Goal: Information Seeking & Learning: Learn about a topic

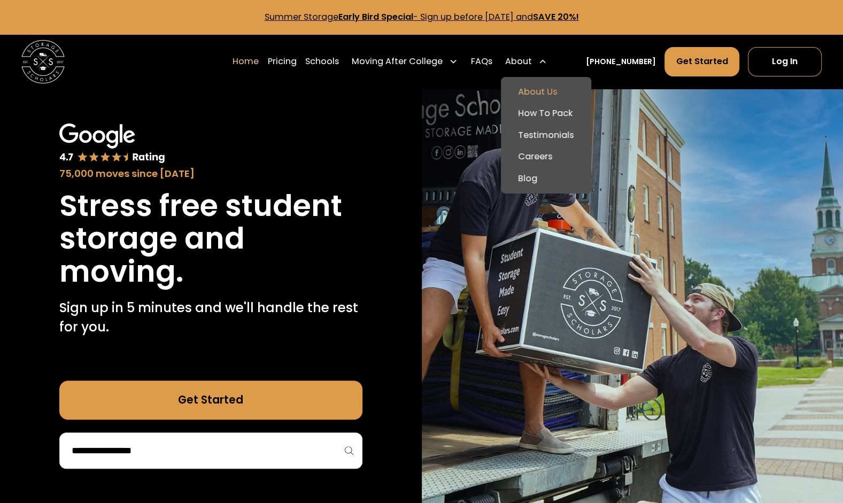
click at [545, 91] on link "About Us" at bounding box center [546, 91] width 82 height 21
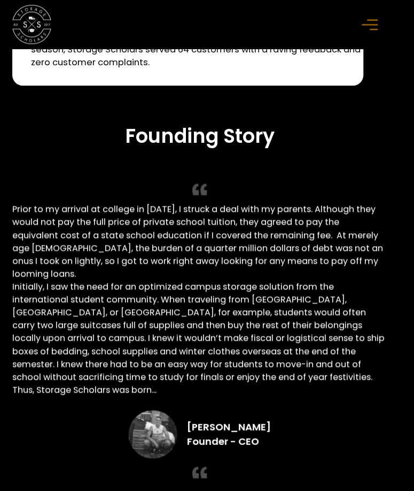
scroll to position [1643, 7]
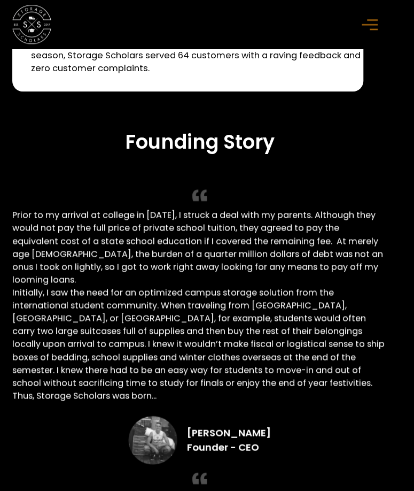
click at [313, 402] on div "Founding Story Prior to my arrival at college in 2016, I struck a deal with my …" at bounding box center [199, 310] width 375 height 361
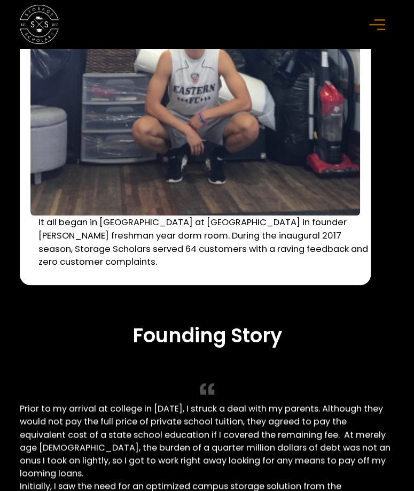
scroll to position [1449, 0]
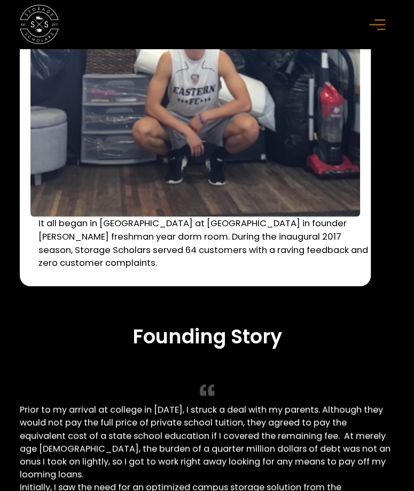
drag, startPoint x: 224, startPoint y: 255, endPoint x: 309, endPoint y: 278, distance: 87.4
click at [309, 270] on p "It all began in South Residence Hall at Wake Forest University in founder Sam C…" at bounding box center [203, 243] width 330 height 53
copy p "During the inaugural 2017 season, Storage Scholars served 64 customers with a r…"
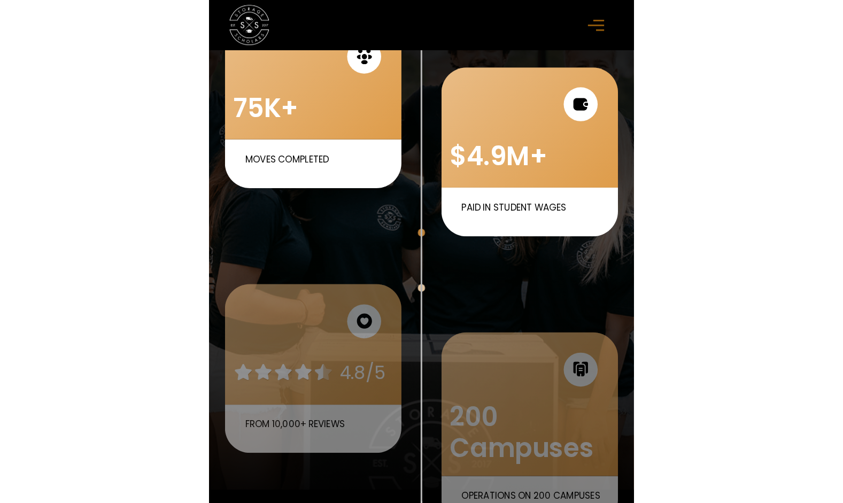
scroll to position [656, 0]
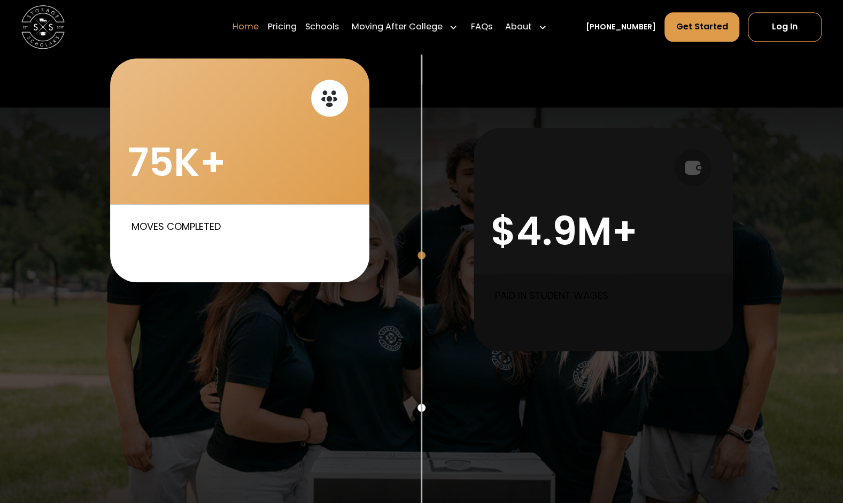
click at [259, 29] on link "Home" at bounding box center [245, 27] width 26 height 30
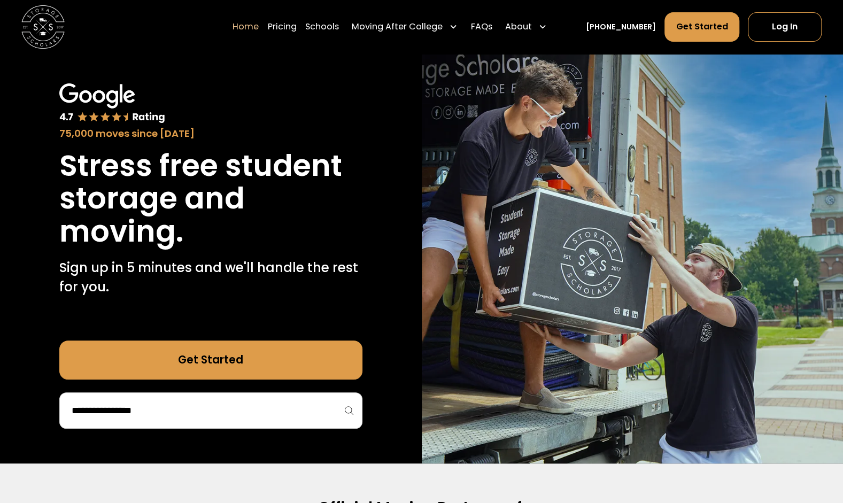
scroll to position [45, 0]
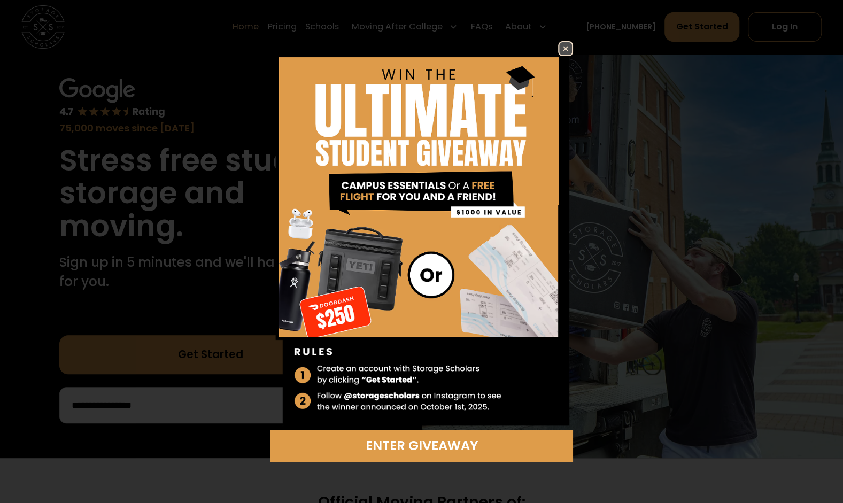
click at [775, 130] on div "Enter Giveaway" at bounding box center [421, 251] width 843 height 503
click at [567, 49] on img at bounding box center [565, 48] width 13 height 13
